Goal: Task Accomplishment & Management: Use online tool/utility

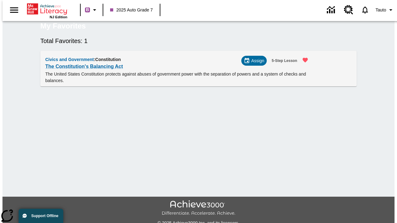
click at [257, 64] on span "Assign" at bounding box center [257, 61] width 13 height 7
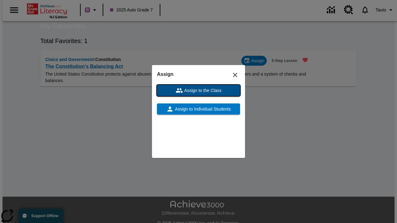
click at [199, 91] on span "Assign to the Class" at bounding box center [202, 90] width 38 height 7
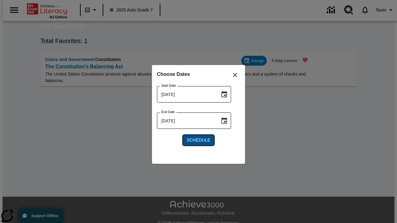
click at [199, 140] on span "Schedule" at bounding box center [199, 140] width 24 height 7
